Goal: Book appointment/travel/reservation

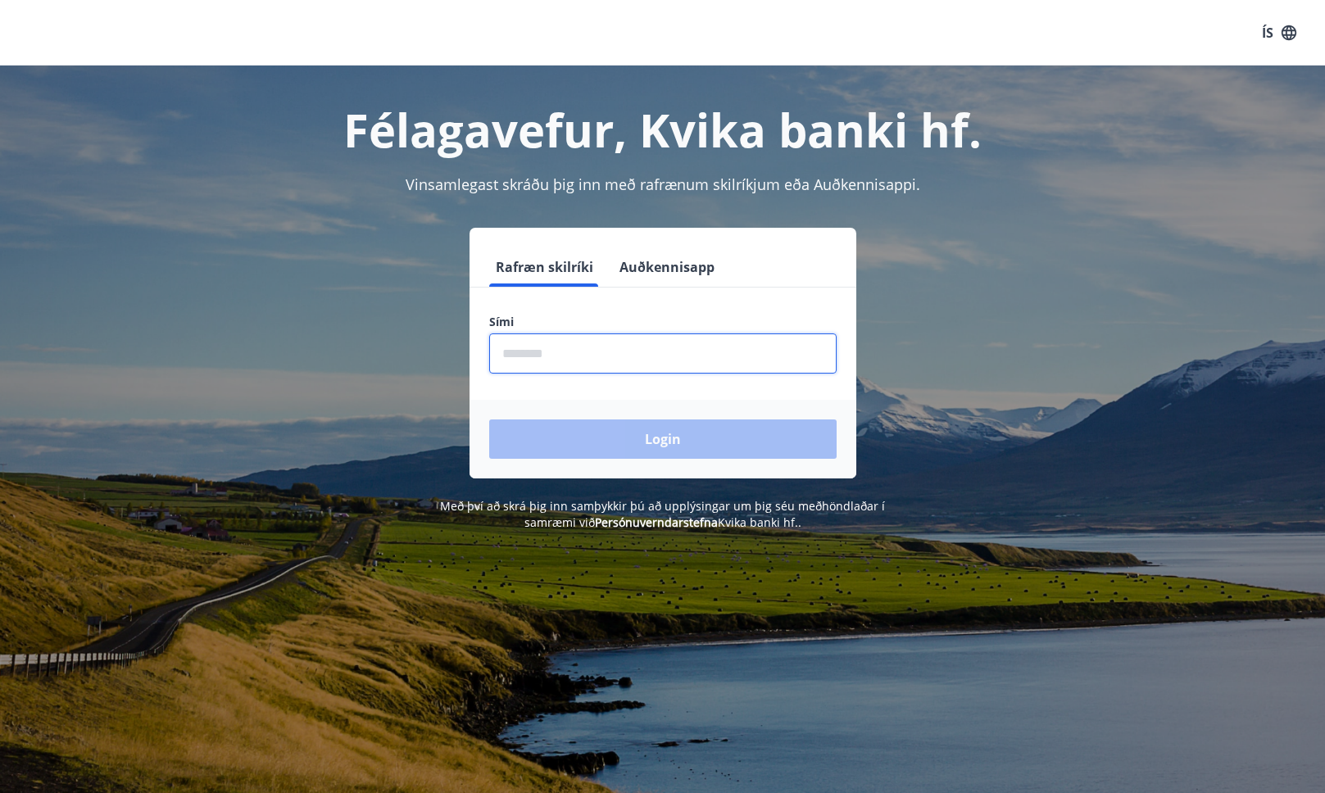
click at [620, 367] on input "phone" at bounding box center [662, 354] width 347 height 40
type input "********"
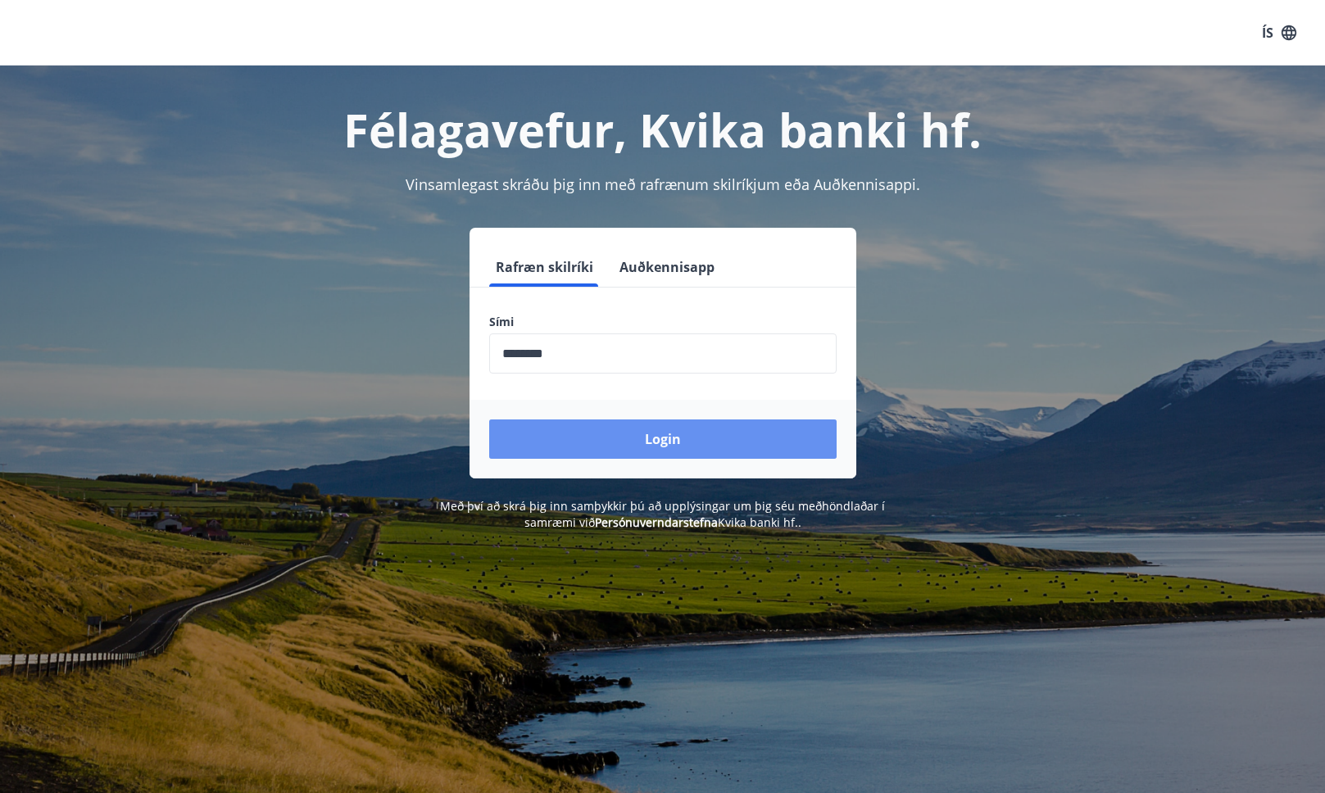
click at [624, 433] on button "Login" at bounding box center [662, 439] width 347 height 39
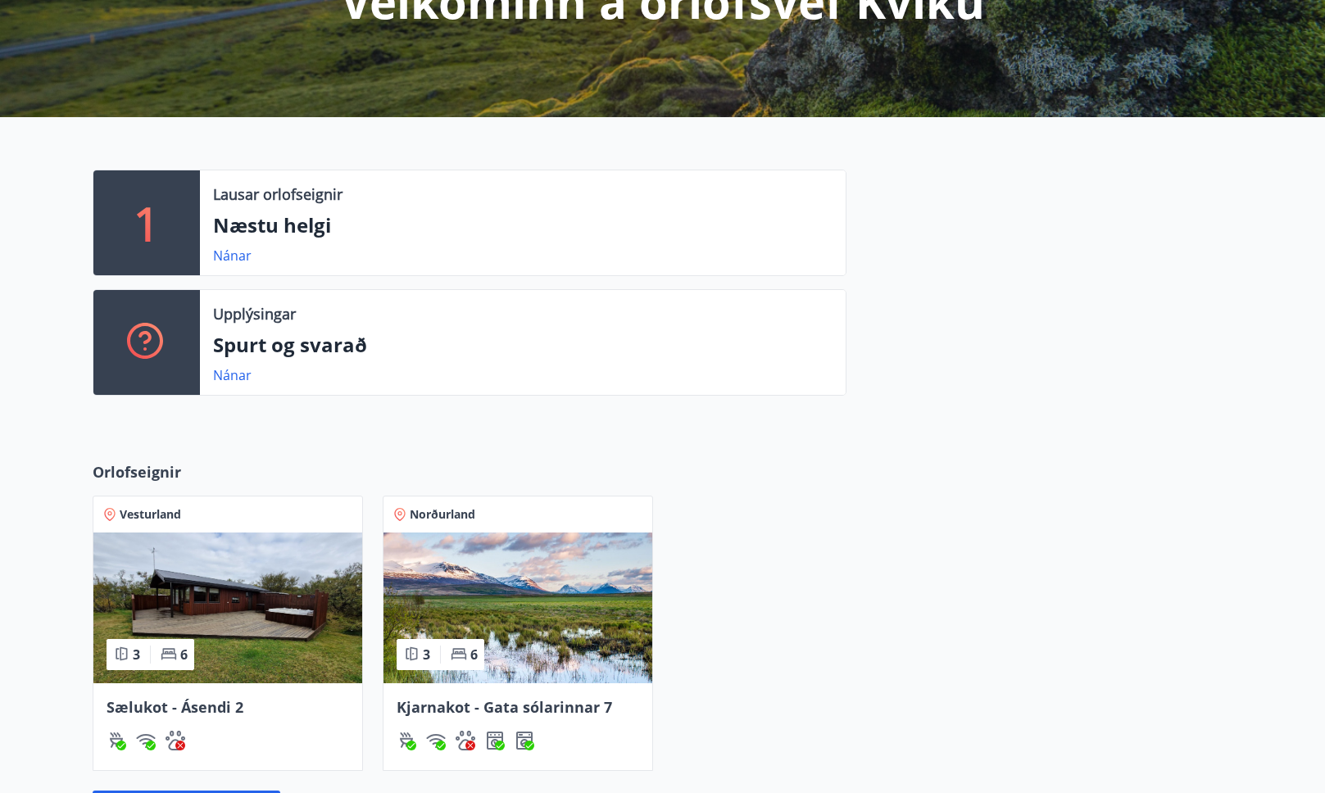
scroll to position [257, 0]
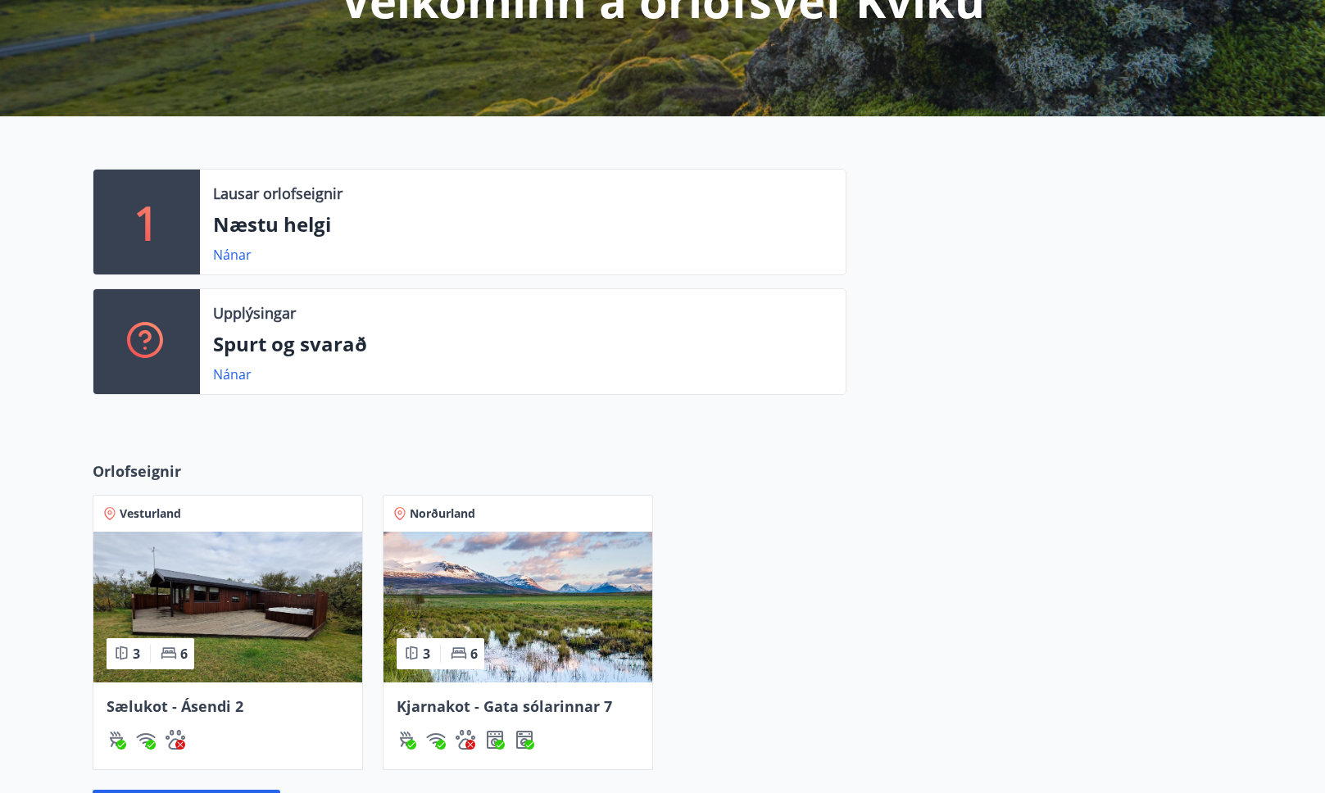
click at [591, 411] on div "1 Lausar orlofseignir Næstu helgi Nánar Upplýsingar Spurt og svarað Nánar" at bounding box center [662, 275] width 1325 height 318
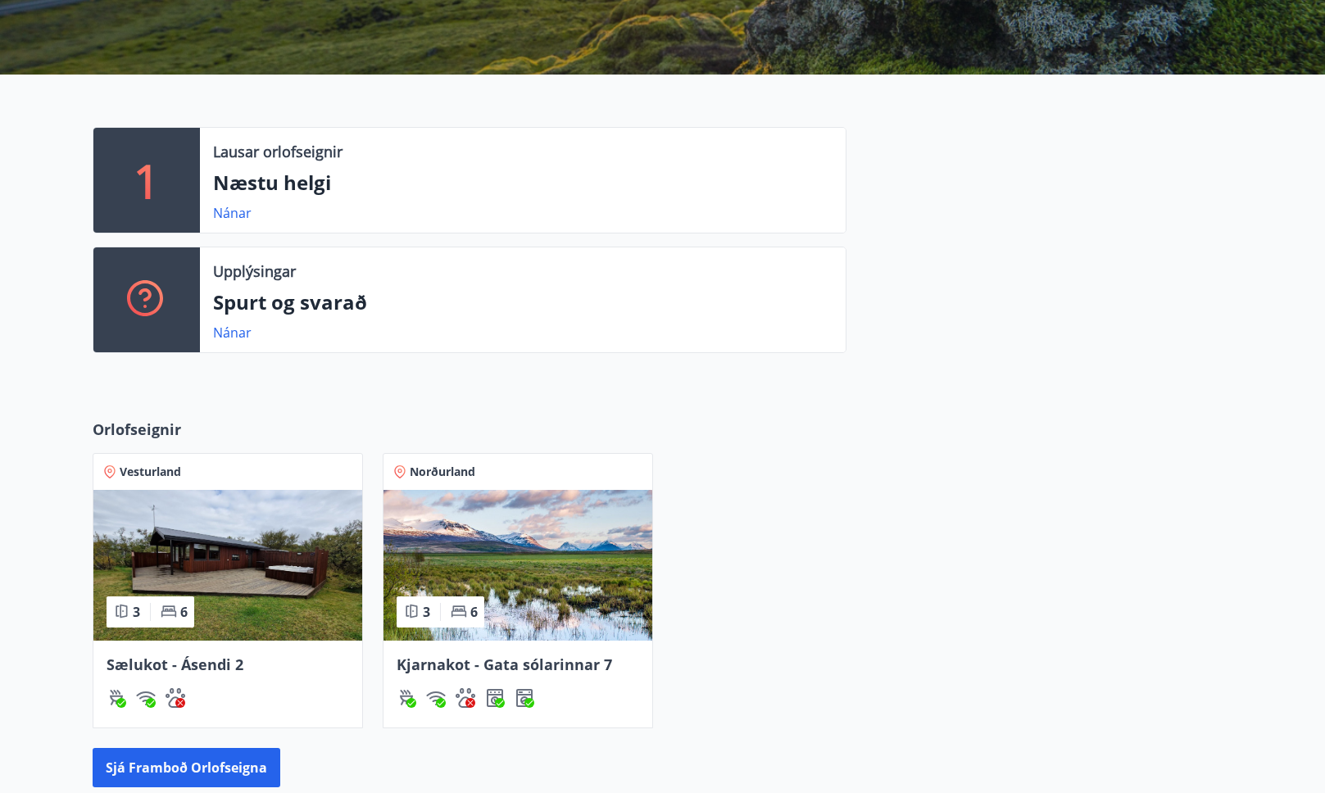
scroll to position [300, 0]
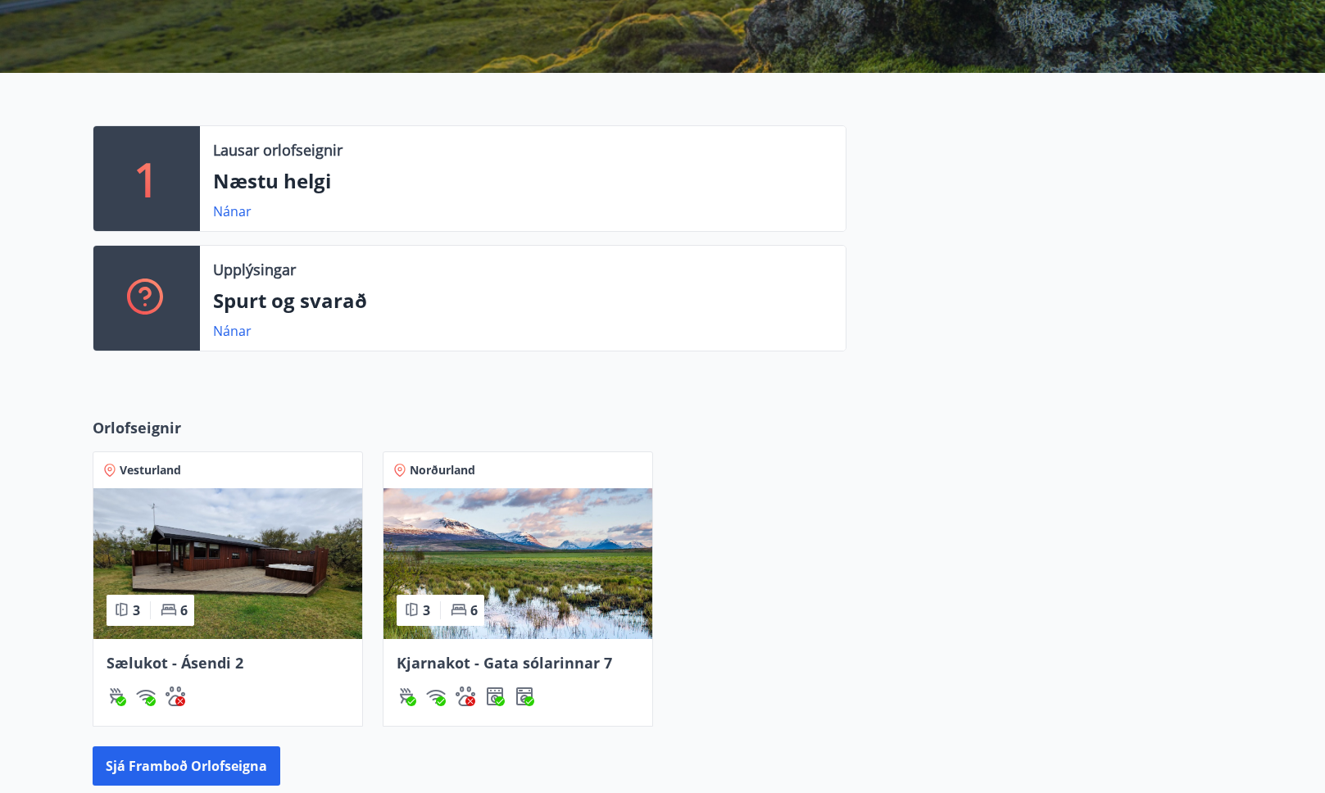
click at [309, 494] on img at bounding box center [227, 563] width 269 height 151
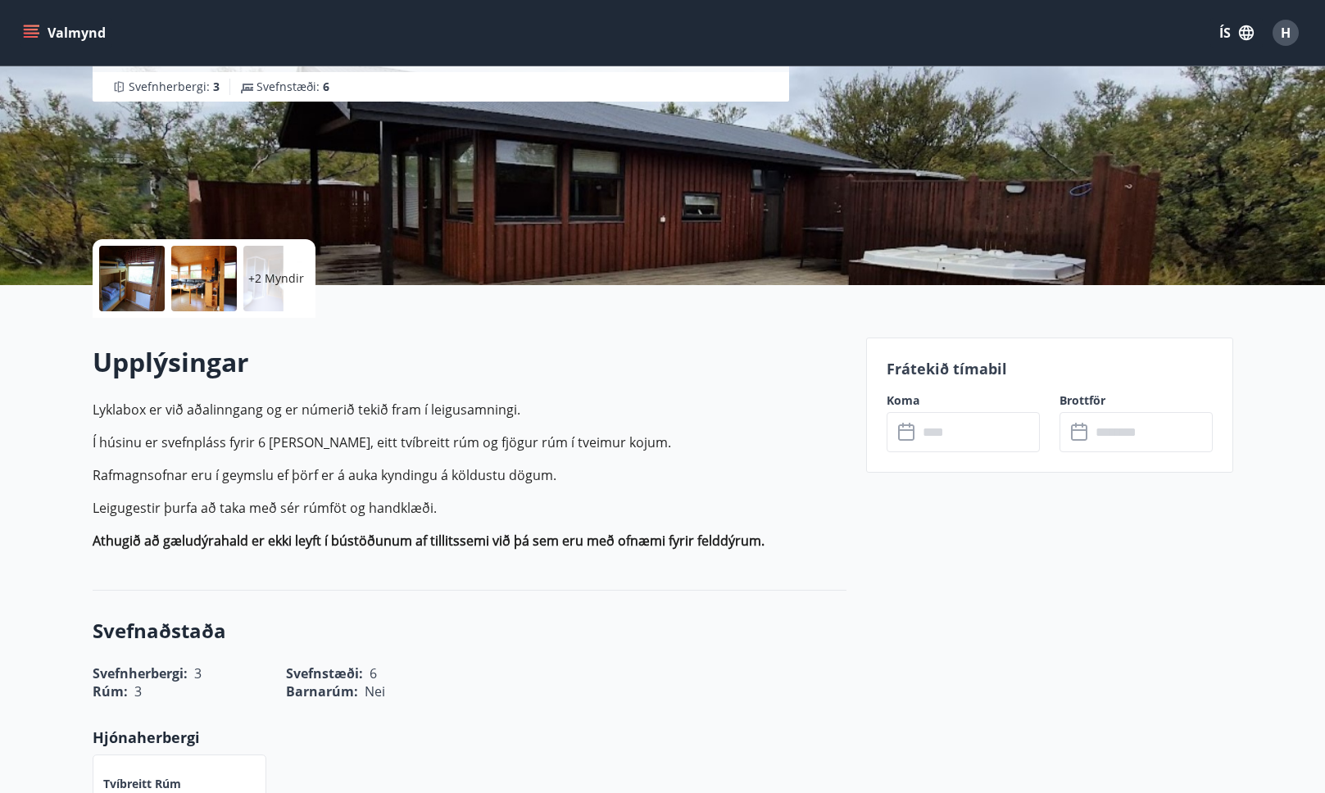
scroll to position [207, 0]
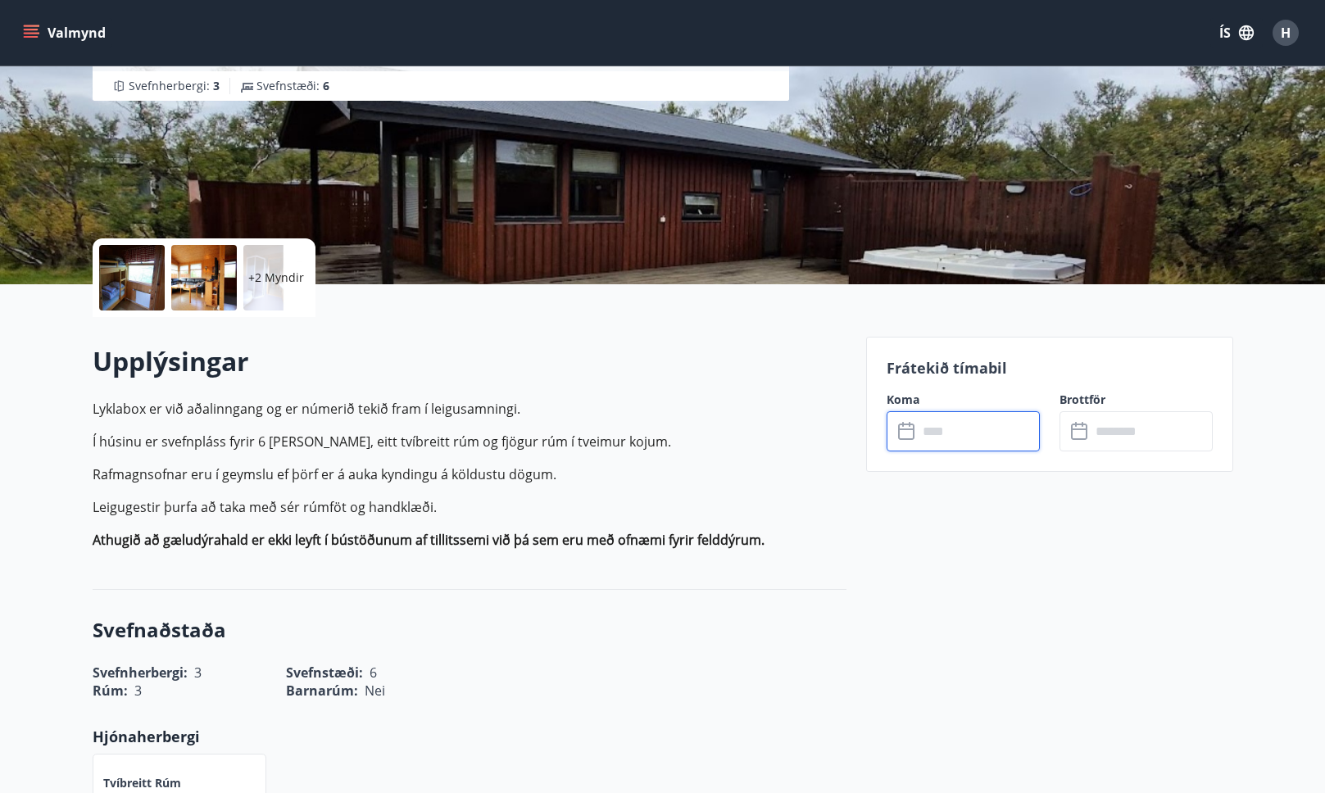
click at [1001, 431] on input "text" at bounding box center [979, 431] width 122 height 40
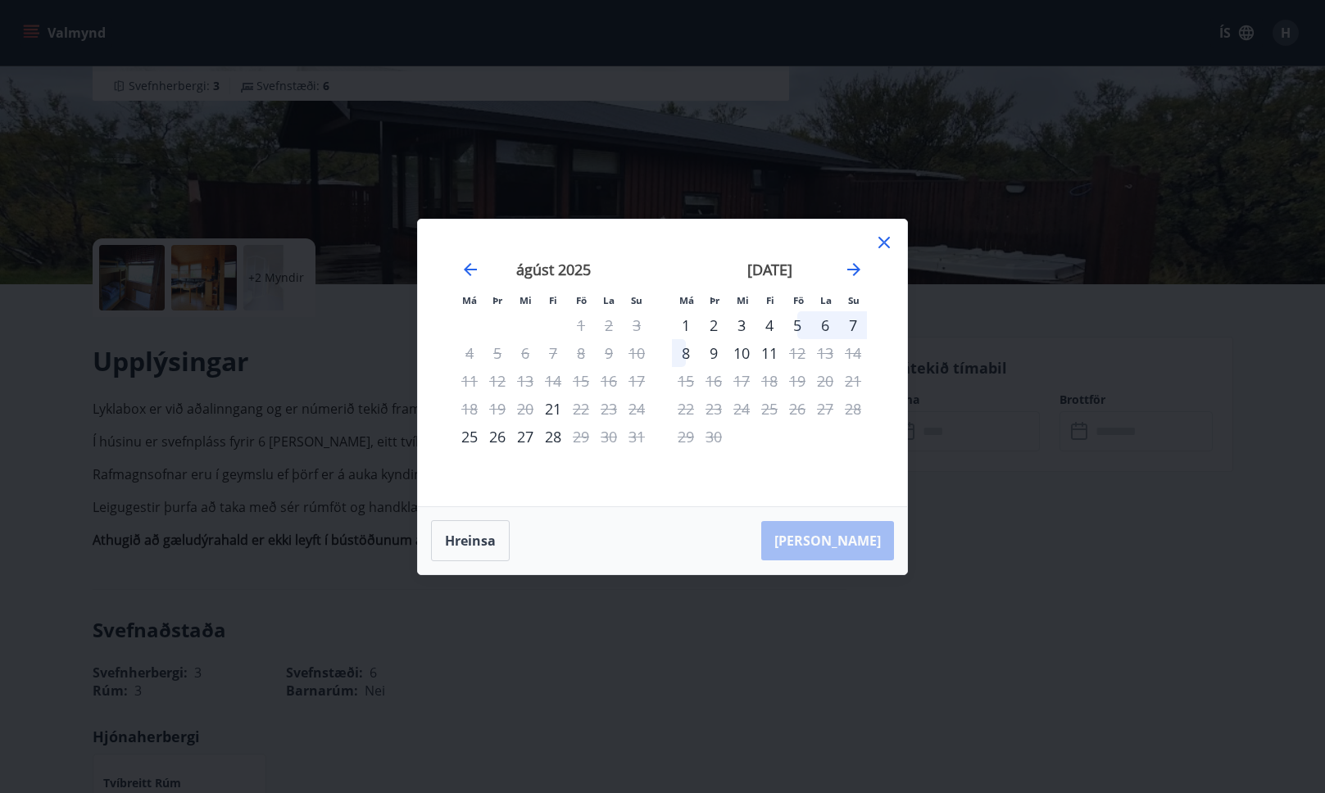
drag, startPoint x: 889, startPoint y: 232, endPoint x: 856, endPoint y: 242, distance: 35.0
click at [888, 233] on icon at bounding box center [884, 243] width 20 height 20
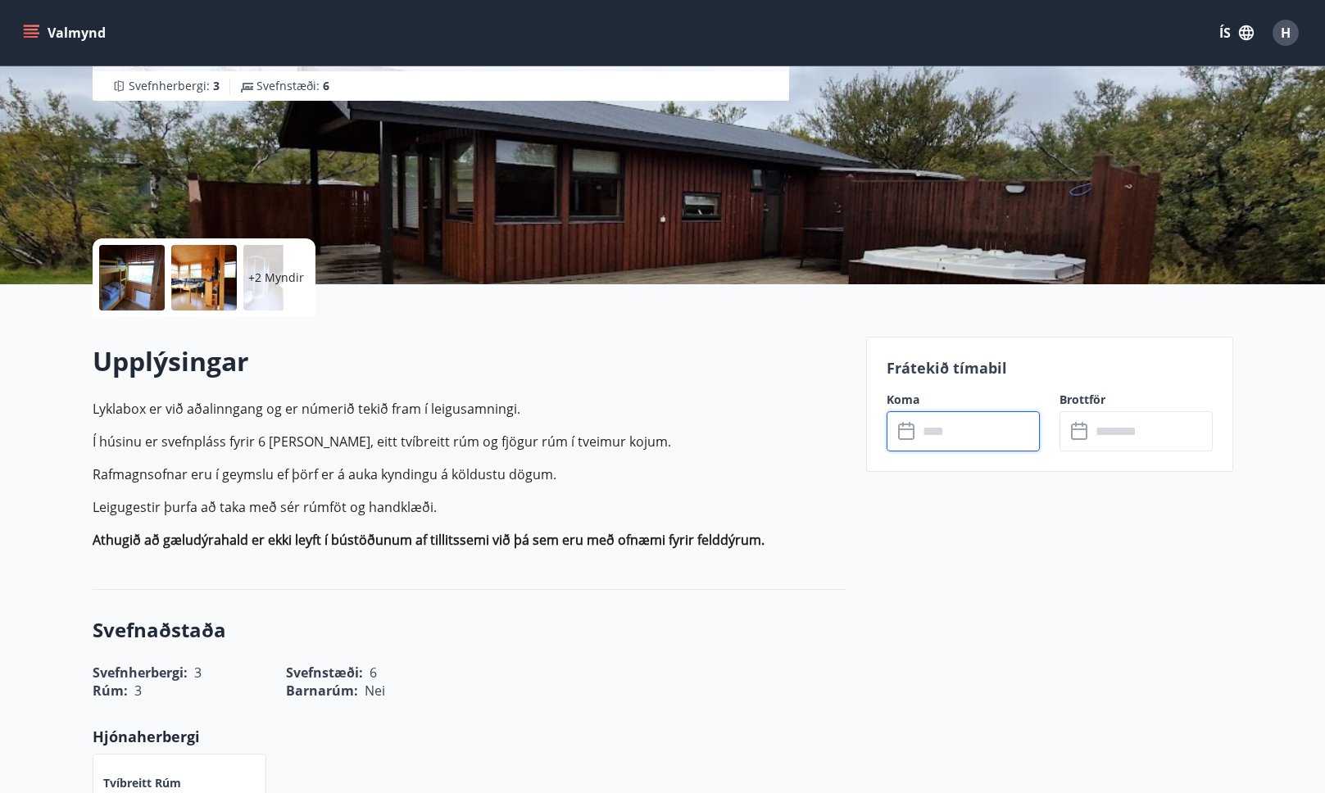
click at [332, 445] on p "Í húsinu er svefnpláss fyrir 6 [PERSON_NAME], eitt tvíbreitt rúm og fjögur rúm …" at bounding box center [470, 442] width 754 height 20
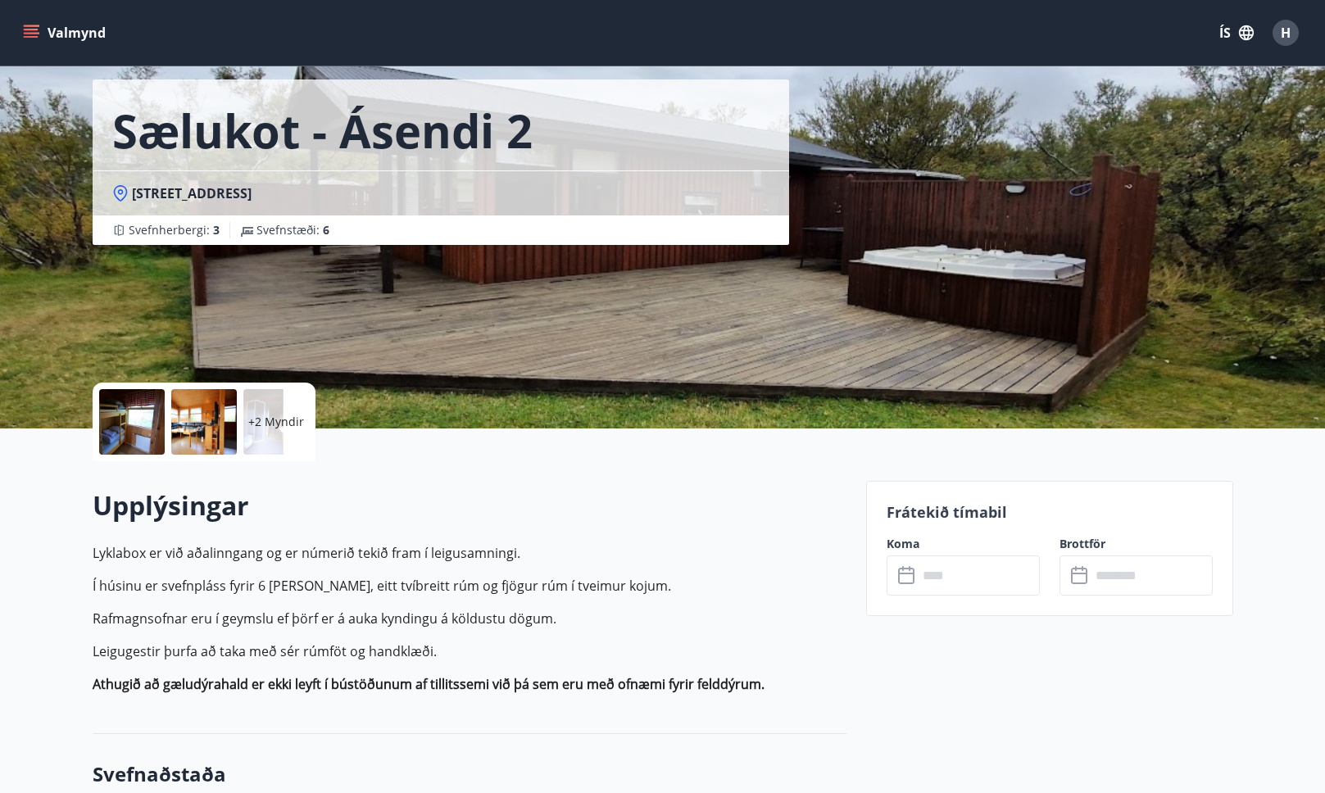
scroll to position [0, 0]
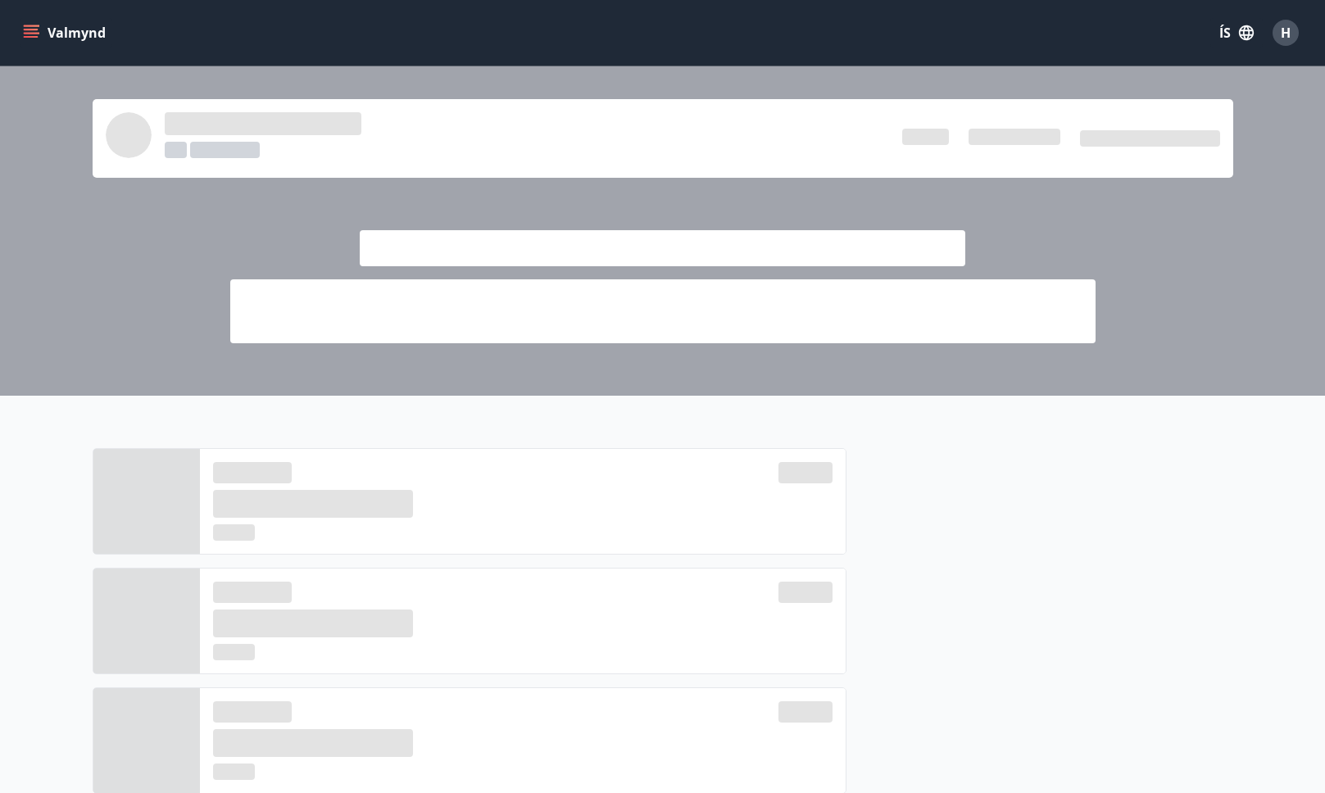
scroll to position [300, 0]
